Goal: Information Seeking & Learning: Learn about a topic

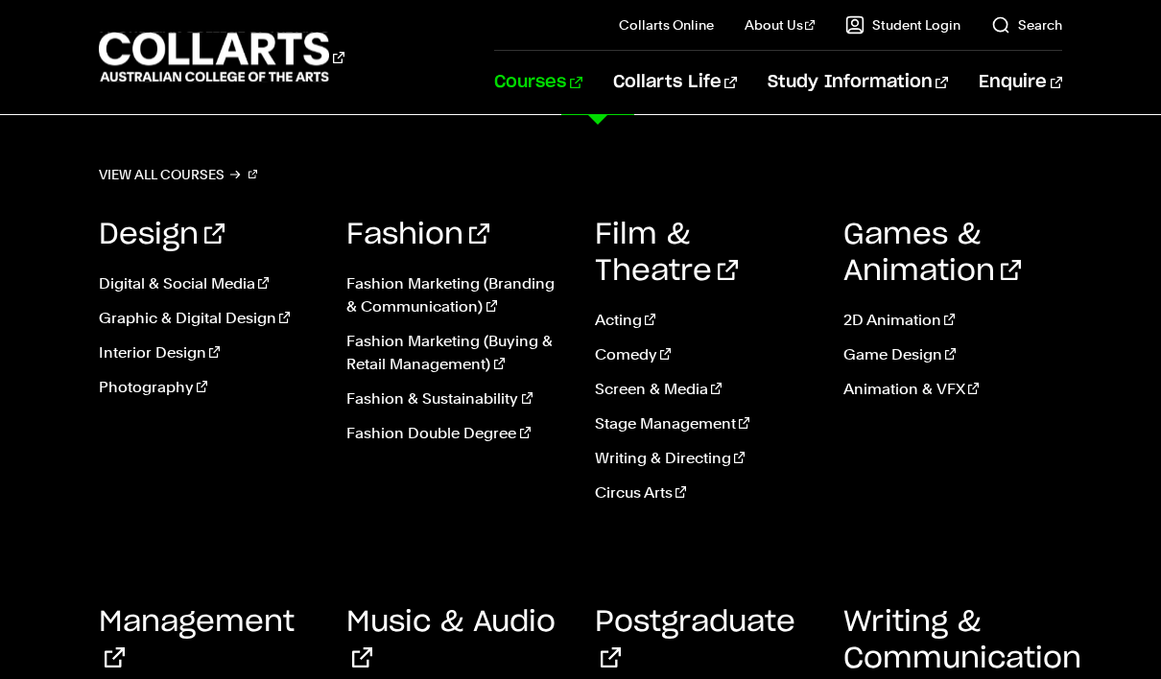
scroll to position [2536, 0]
click at [581, 83] on link "Courses" at bounding box center [537, 82] width 87 height 63
click at [701, 413] on link "Stage Management" at bounding box center [705, 424] width 220 height 23
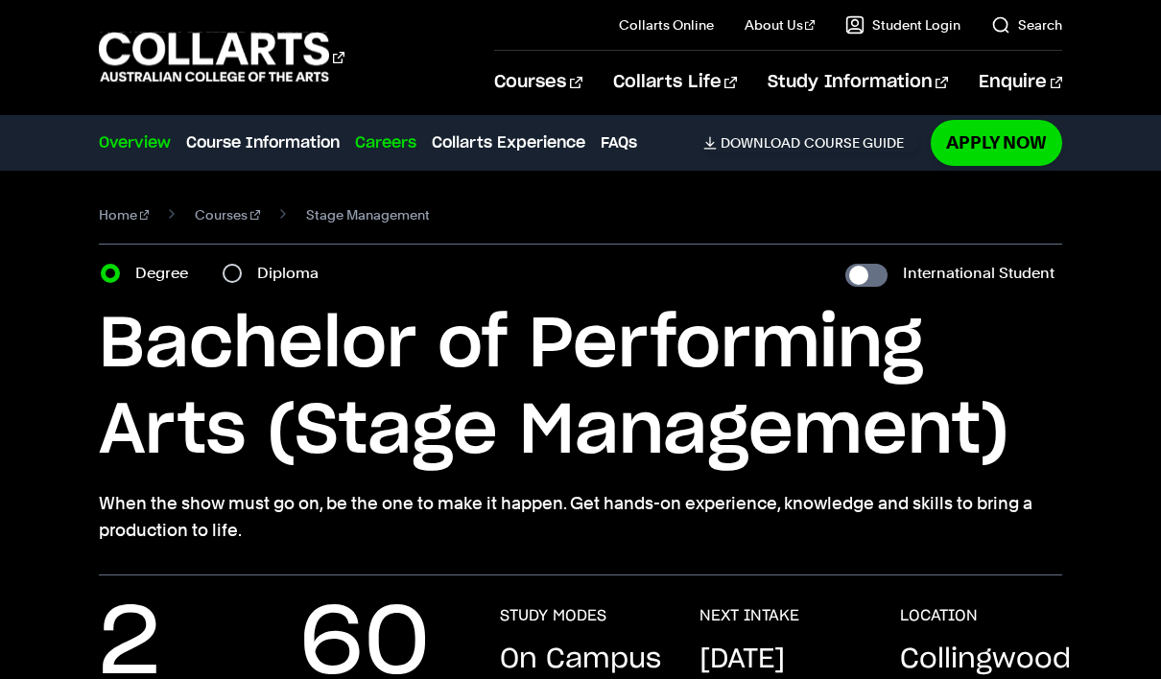
click at [398, 151] on link "Careers" at bounding box center [385, 142] width 61 height 23
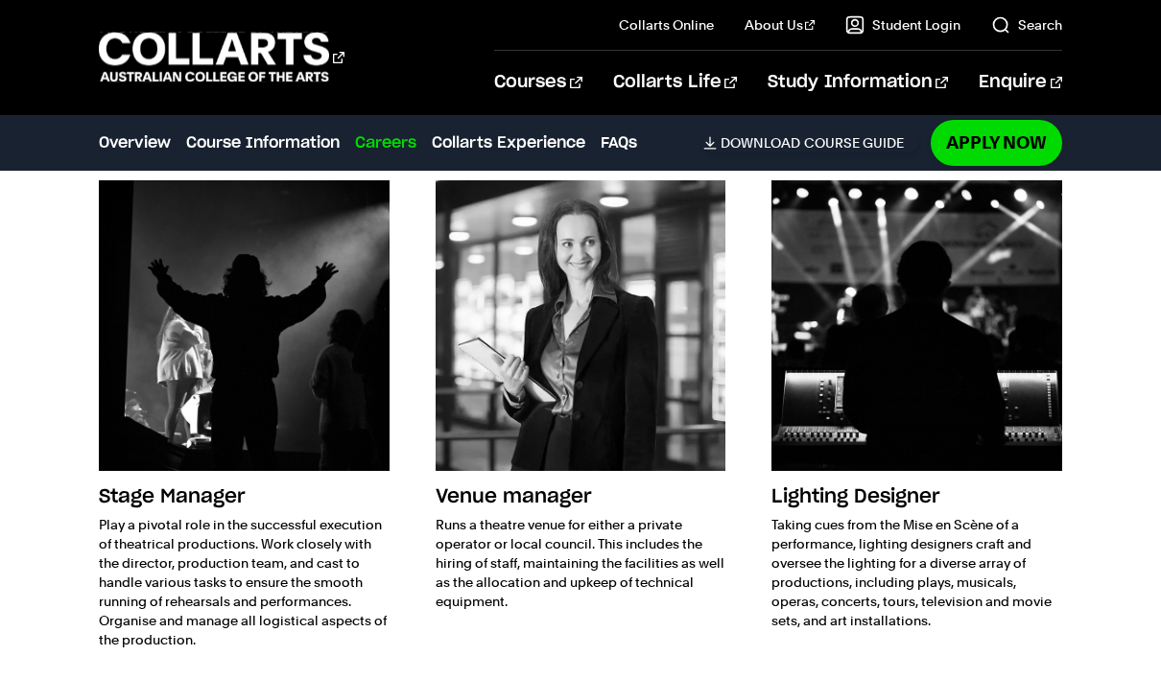
scroll to position [3135, 0]
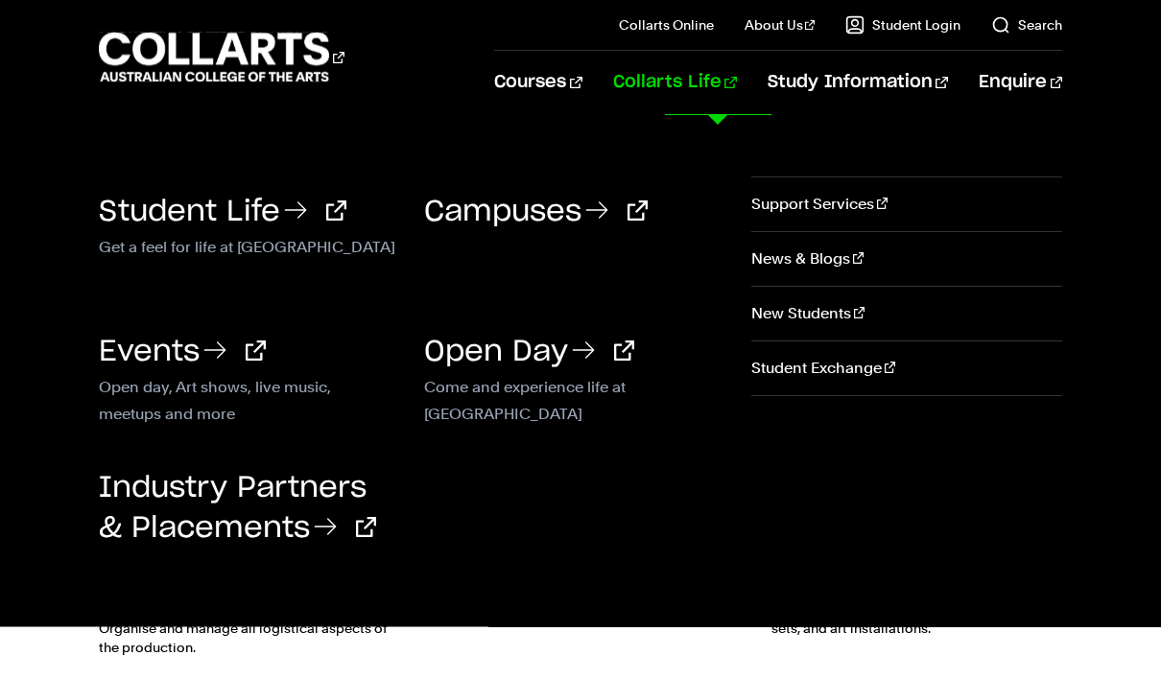
click at [201, 228] on div "Student Life Get a feel for life at Collarts" at bounding box center [247, 216] width 296 height 111
click at [297, 204] on icon at bounding box center [299, 210] width 31 height 31
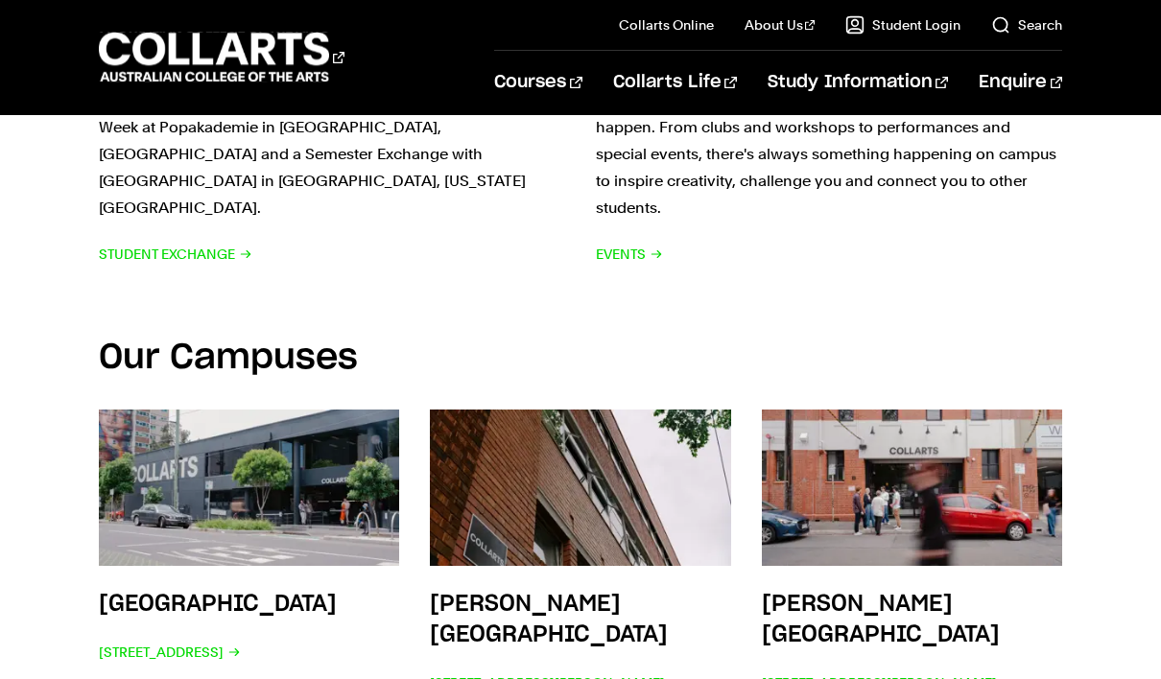
scroll to position [2578, 0]
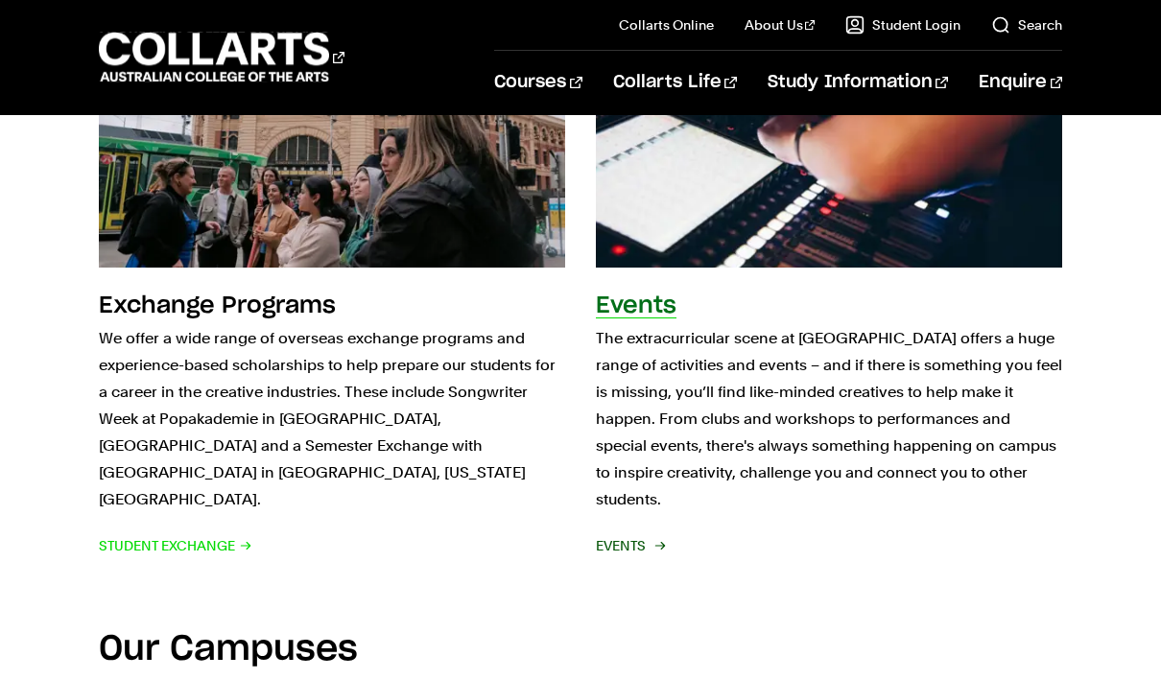
click at [650, 295] on h2 "Events" at bounding box center [636, 306] width 81 height 23
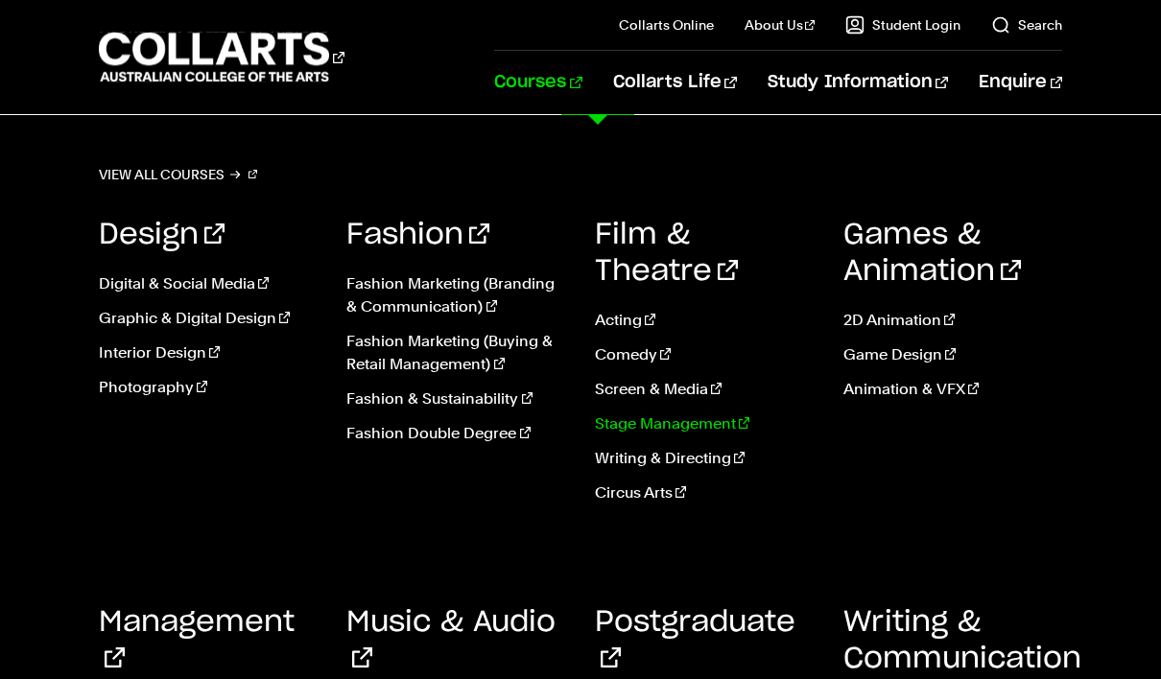
click at [695, 413] on link "Stage Management" at bounding box center [705, 424] width 220 height 23
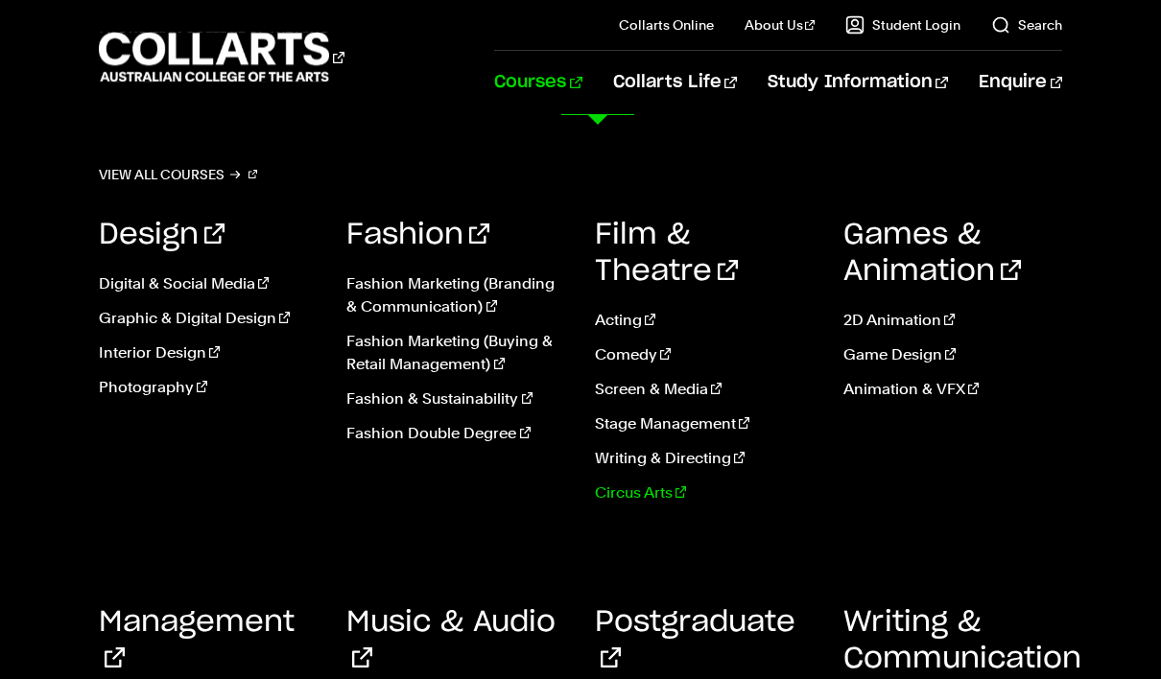
click at [675, 482] on link "Circus Arts" at bounding box center [705, 493] width 220 height 23
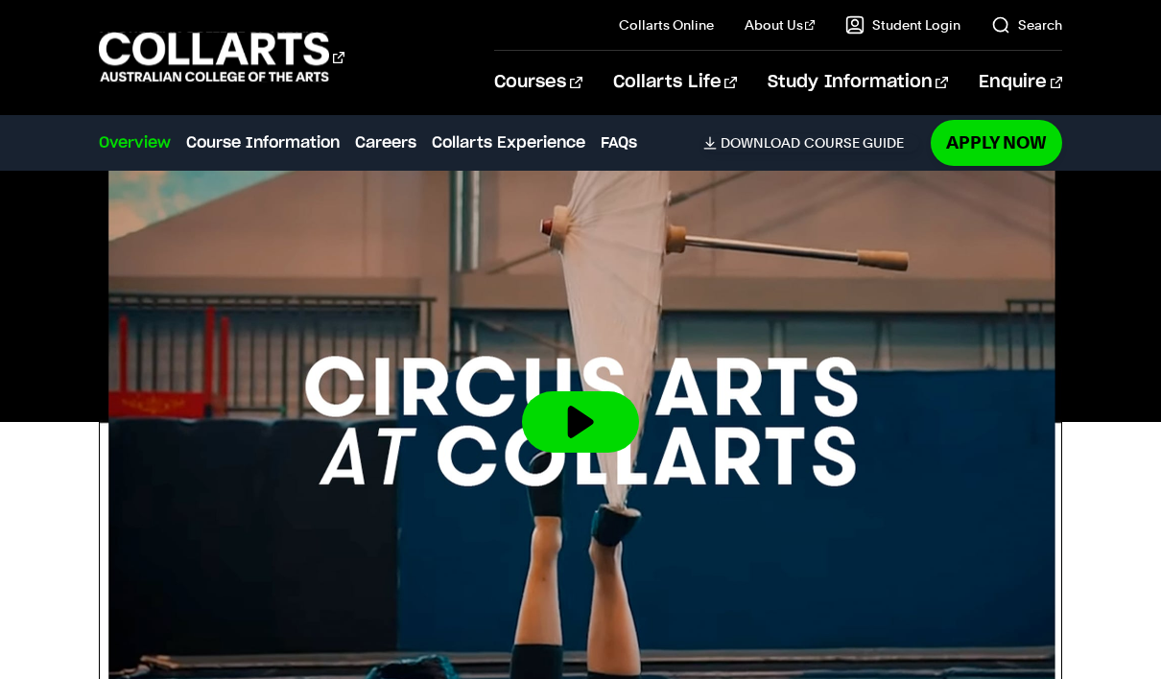
scroll to position [522, 0]
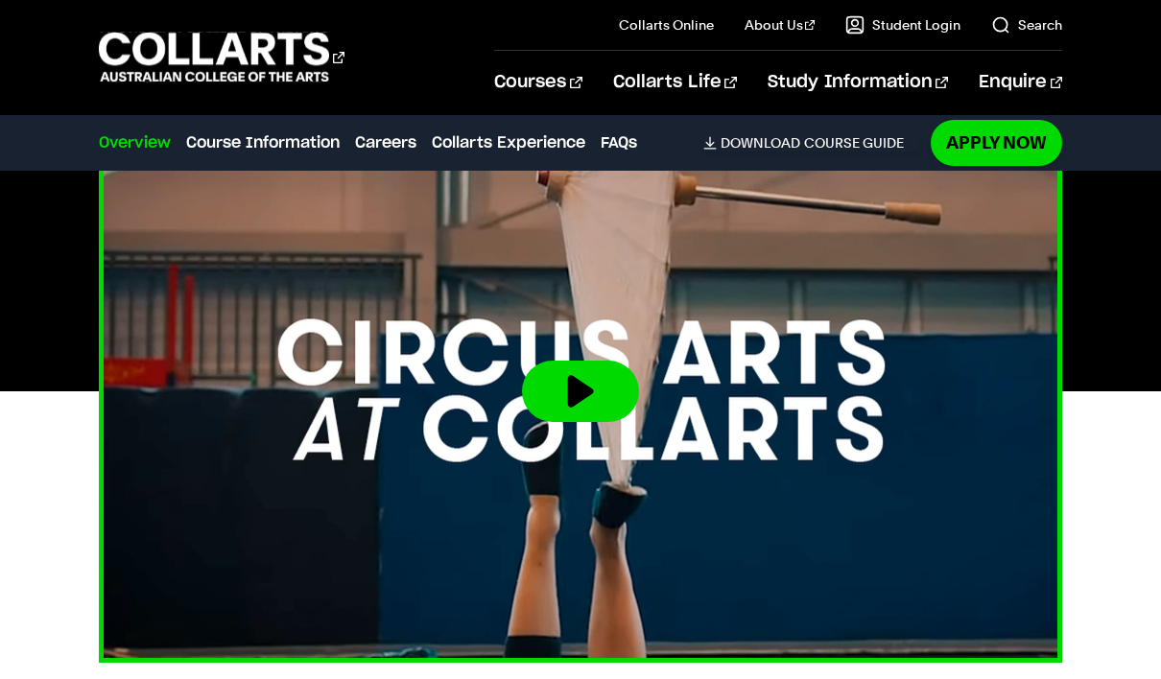
click at [562, 361] on button at bounding box center [580, 391] width 117 height 61
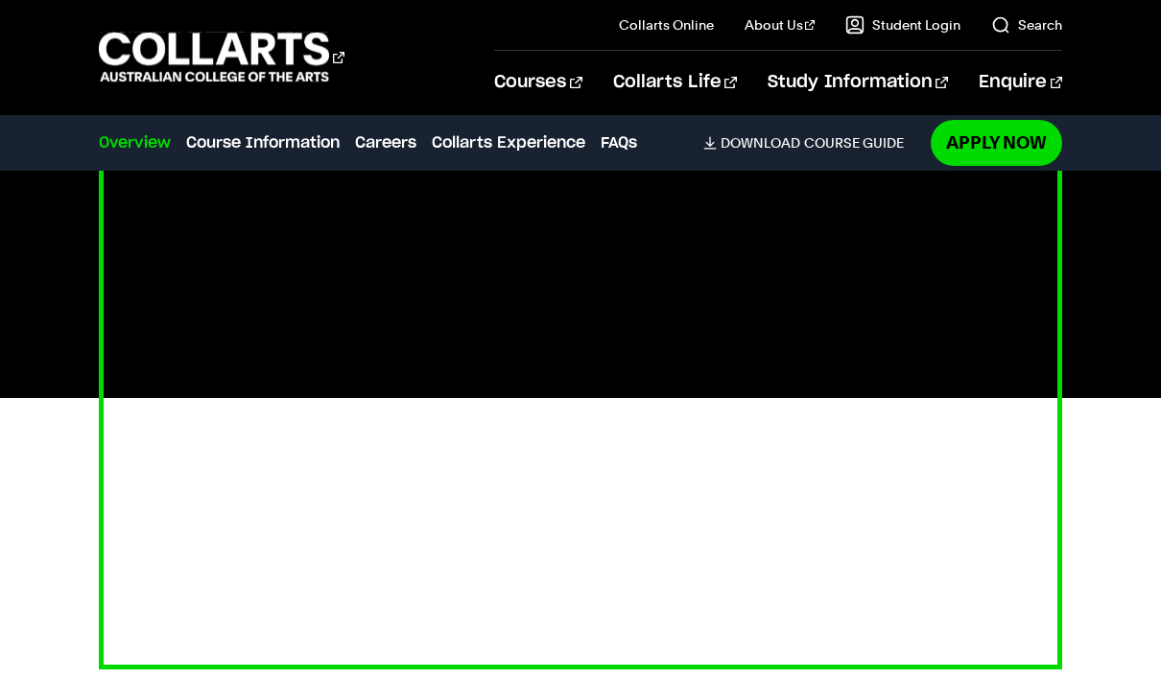
scroll to position [514, 0]
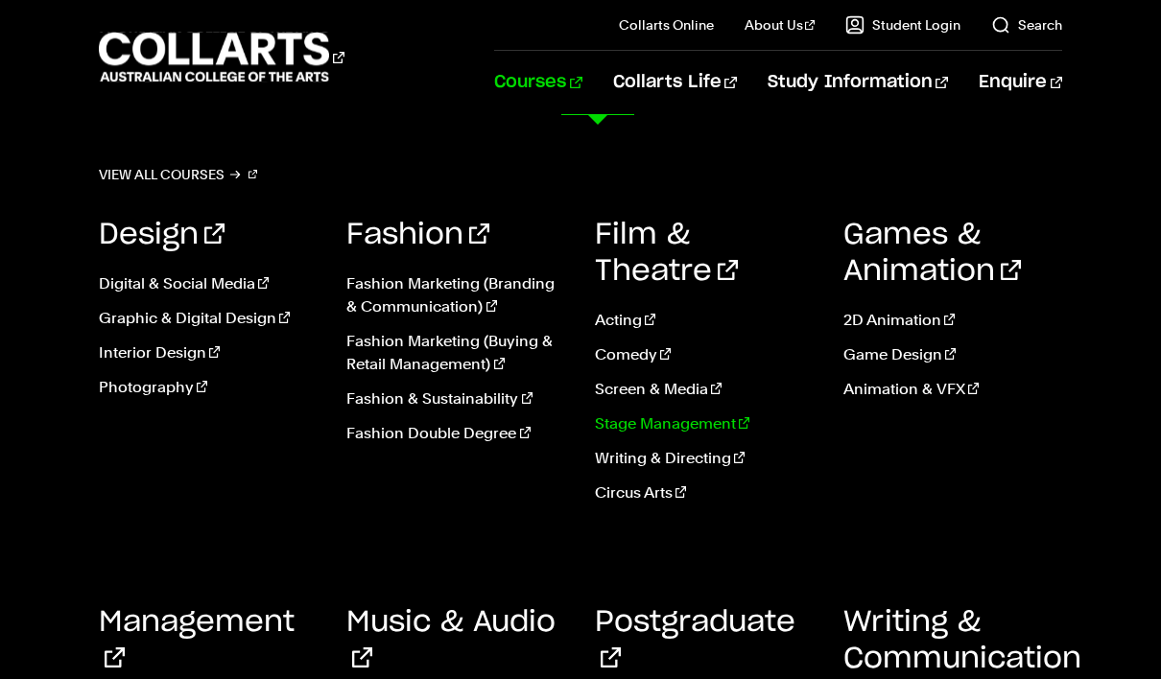
click at [649, 413] on link "Stage Management" at bounding box center [705, 424] width 220 height 23
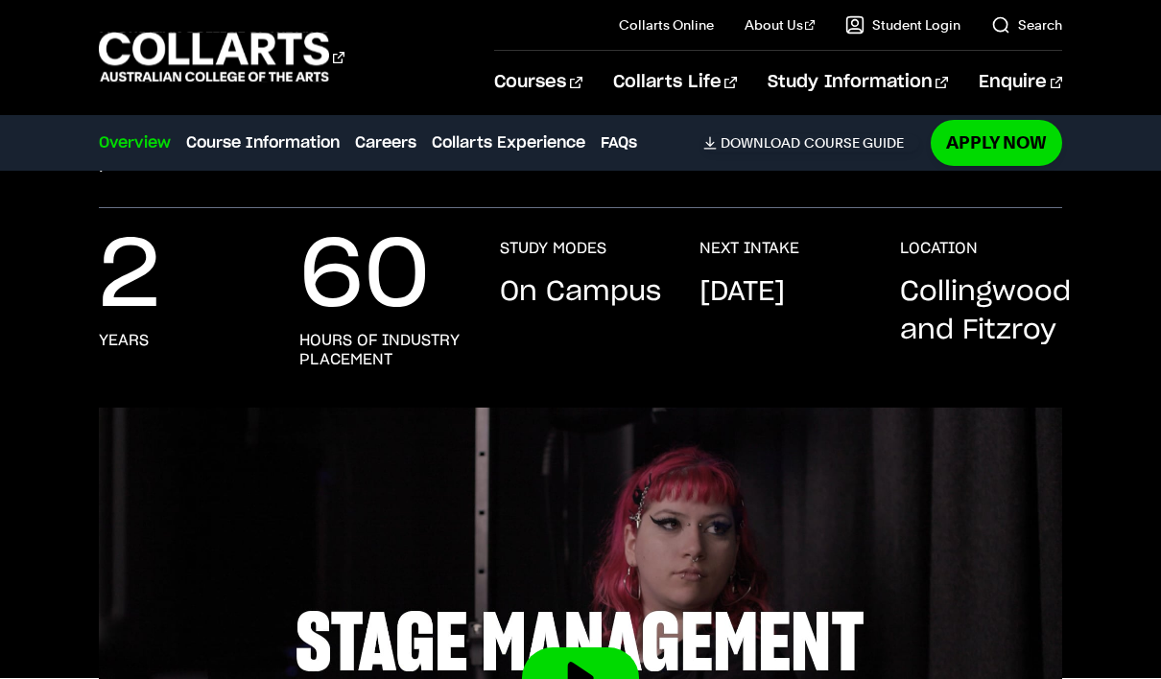
scroll to position [368, 0]
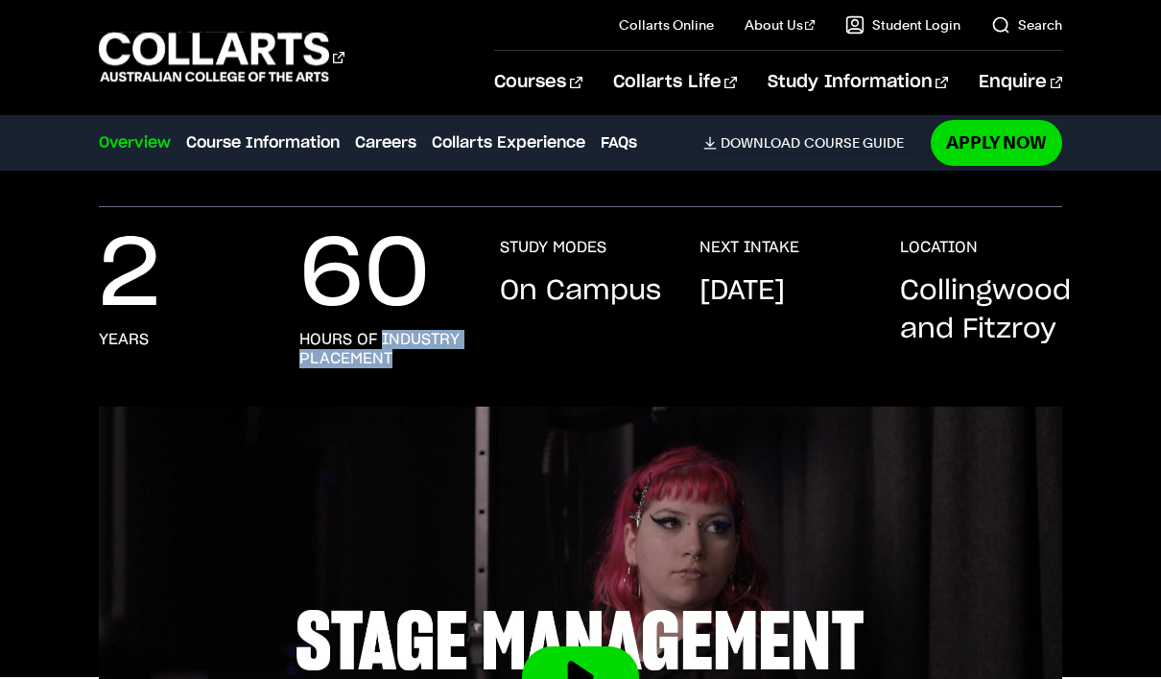
drag, startPoint x: 400, startPoint y: 355, endPoint x: 381, endPoint y: 342, distance: 23.4
click at [381, 342] on h3 "hours of industry placement" at bounding box center [380, 349] width 162 height 38
copy h3 "industry placement"
